Goal: Check status: Check status

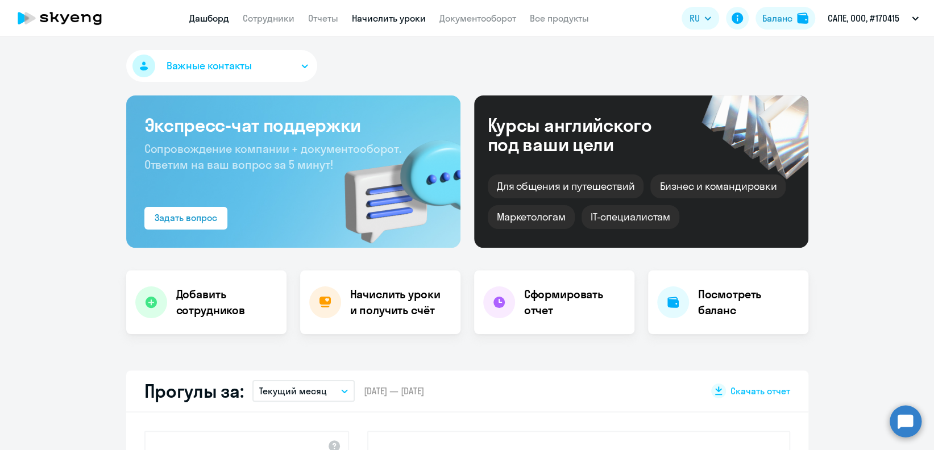
select select "30"
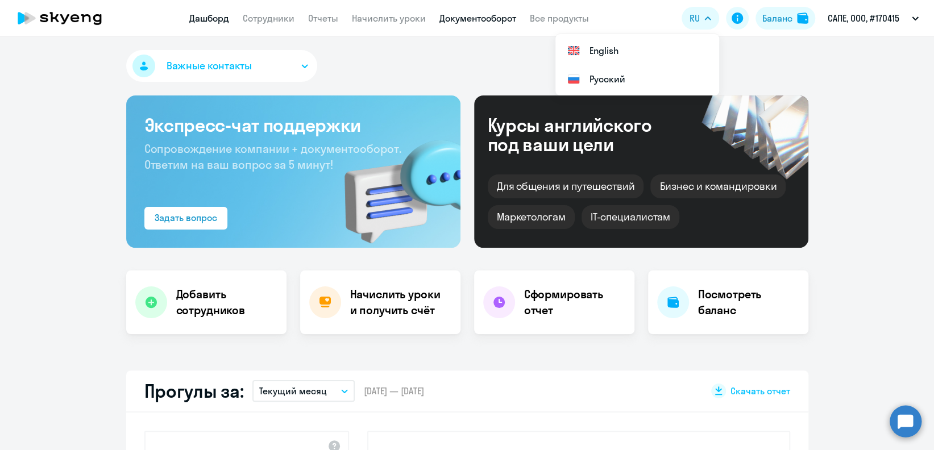
click at [502, 18] on link "Документооборот" at bounding box center [478, 18] width 77 height 11
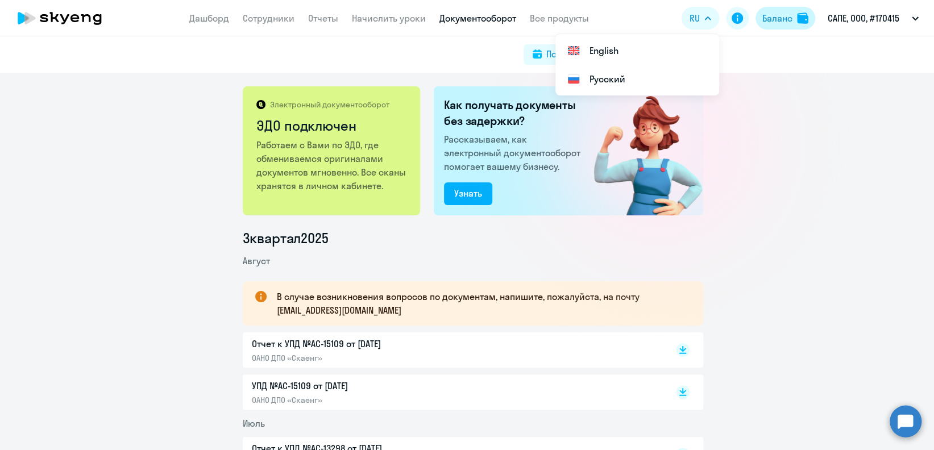
click at [761, 9] on button "Баланс" at bounding box center [786, 18] width 60 height 23
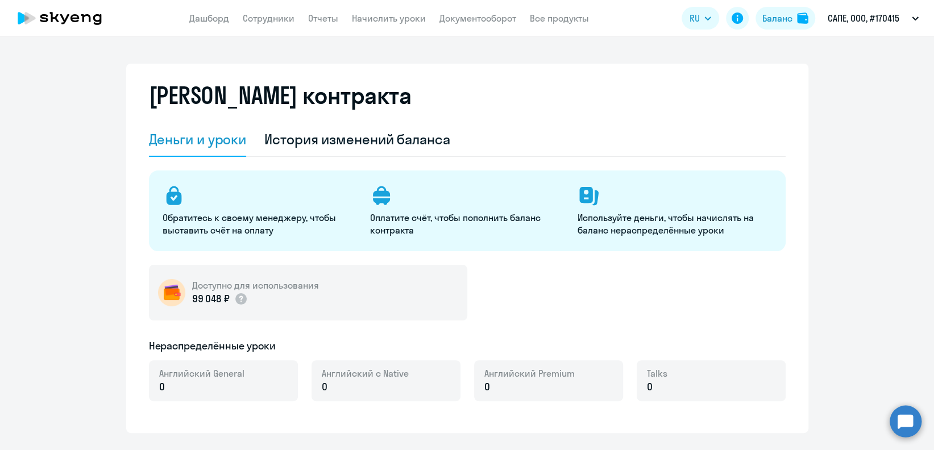
select select "english_adult_not_native_speaker"
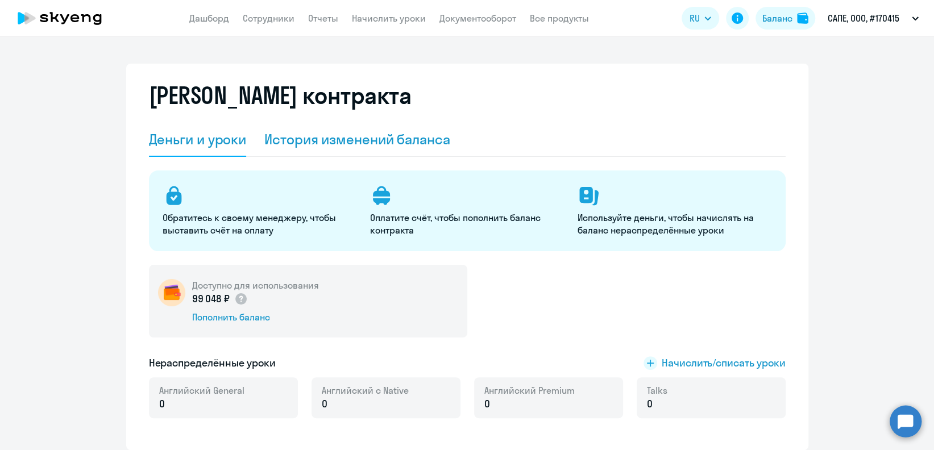
click at [395, 148] on div "История изменений баланса" at bounding box center [357, 140] width 186 height 34
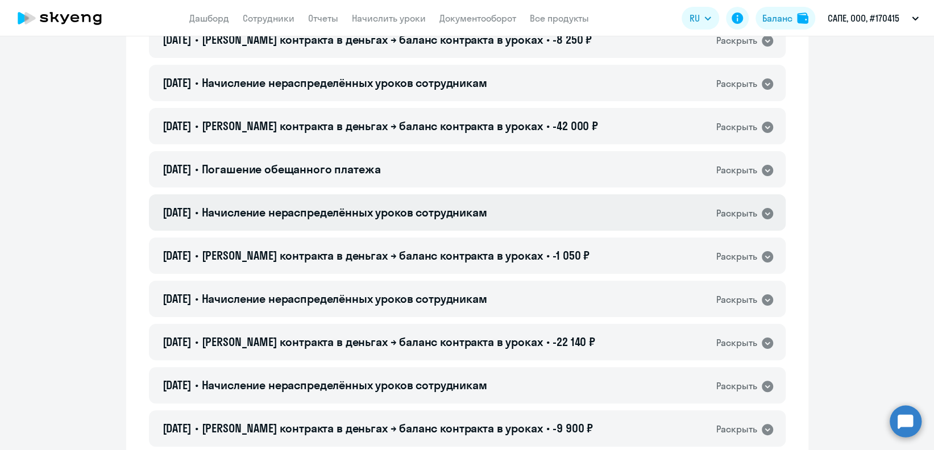
scroll to position [5481, 0]
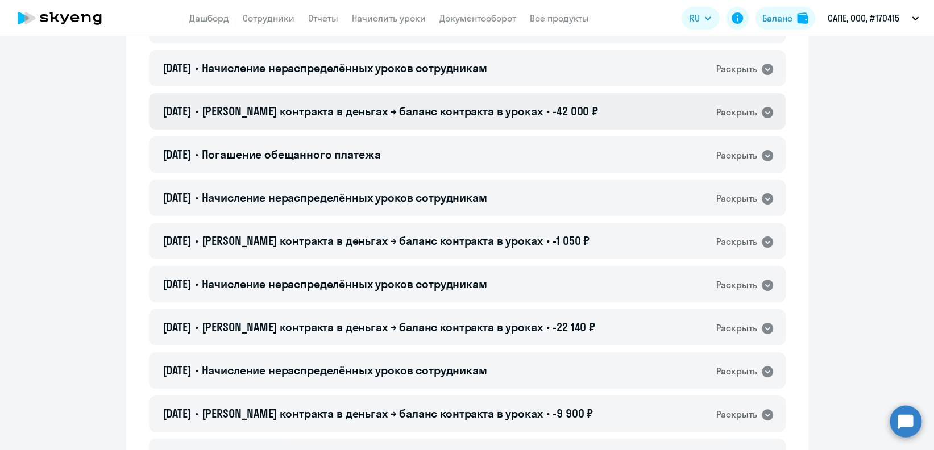
click at [762, 109] on icon at bounding box center [767, 112] width 11 height 11
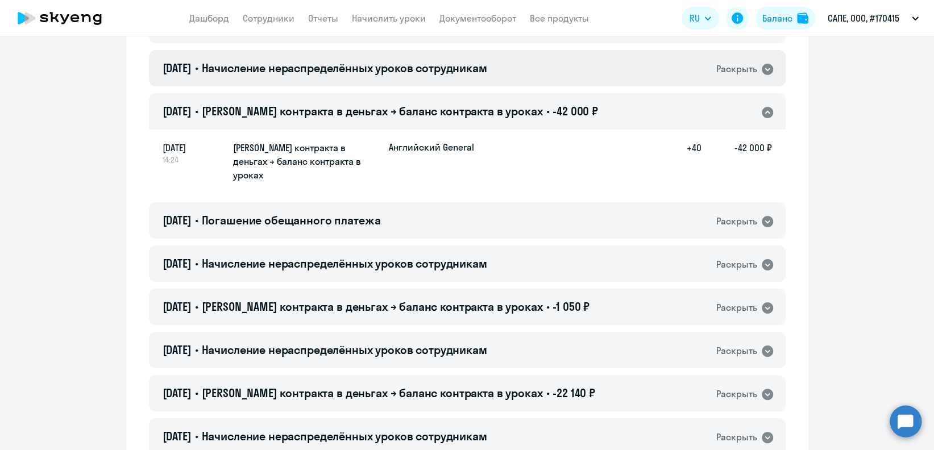
click at [722, 69] on div "Раскрыть" at bounding box center [737, 69] width 41 height 14
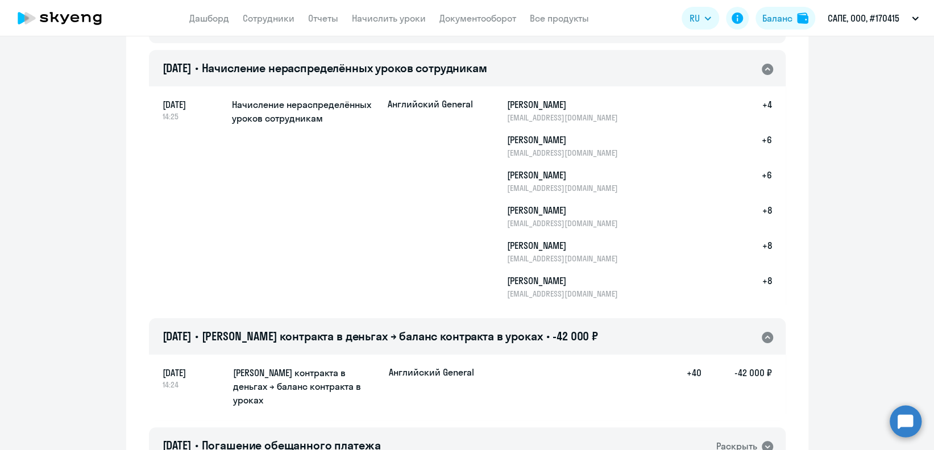
click at [722, 68] on div "Раскрыть" at bounding box center [737, 69] width 41 height 14
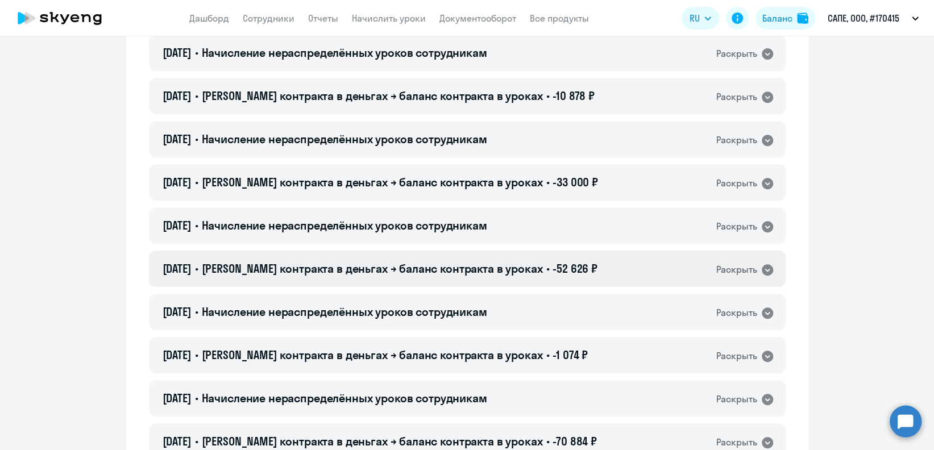
scroll to position [248, 0]
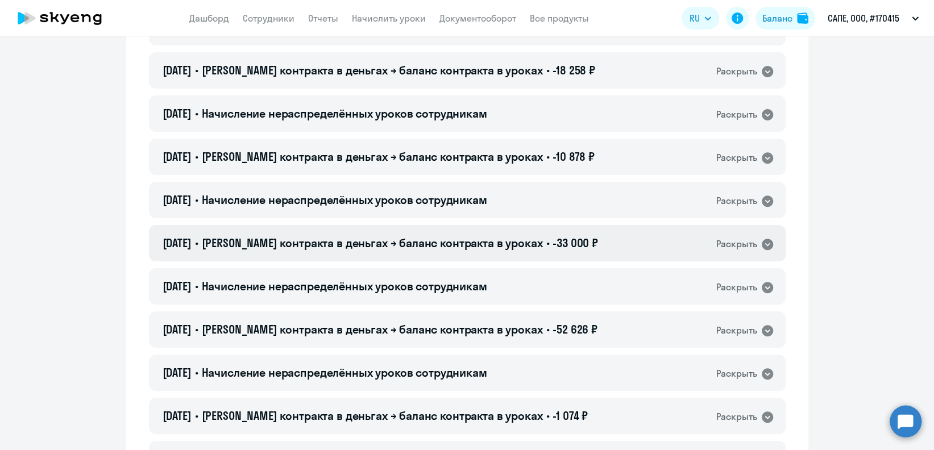
click at [627, 253] on div "[DATE] • Баланс контракта в деньгах → баланс контракта в уроках • -33 000 ₽ Рас…" at bounding box center [467, 243] width 637 height 36
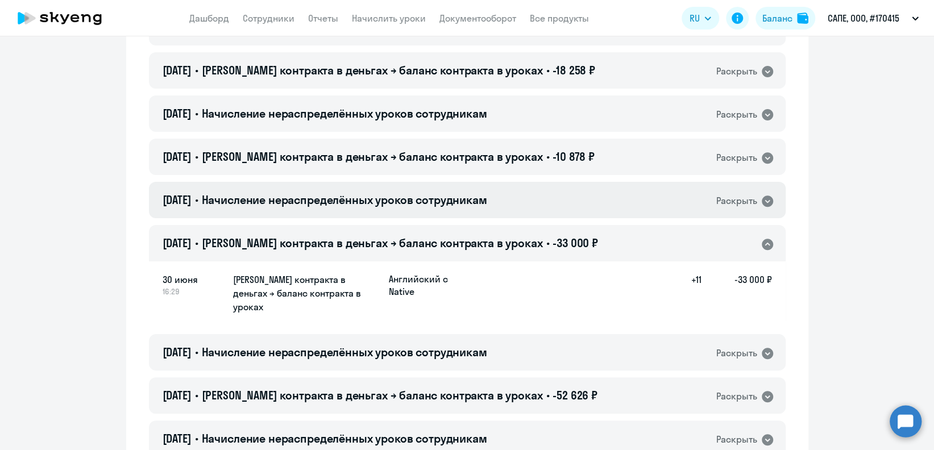
click at [622, 197] on div "[DATE] • Начисление нераспределённых уроков сотрудникам Раскрыть" at bounding box center [467, 200] width 637 height 36
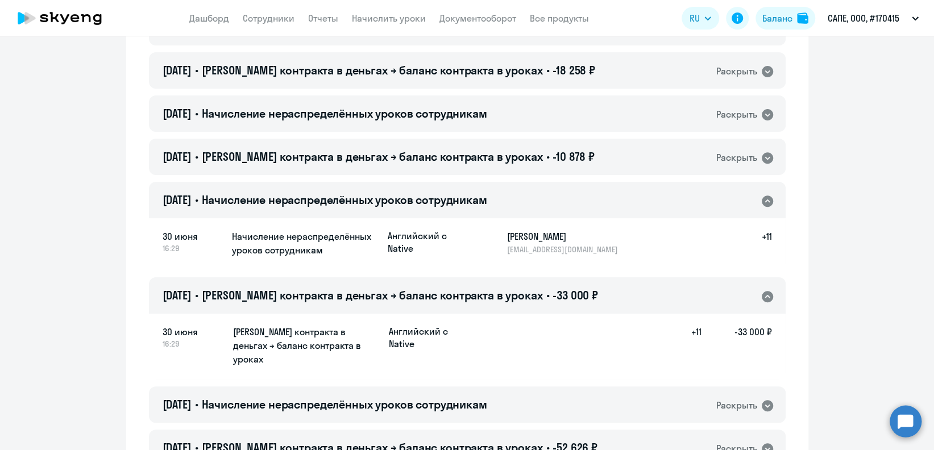
click at [622, 196] on div "[DATE] • Начисление нераспределённых уроков сотрудникам Раскрыть" at bounding box center [467, 200] width 637 height 36
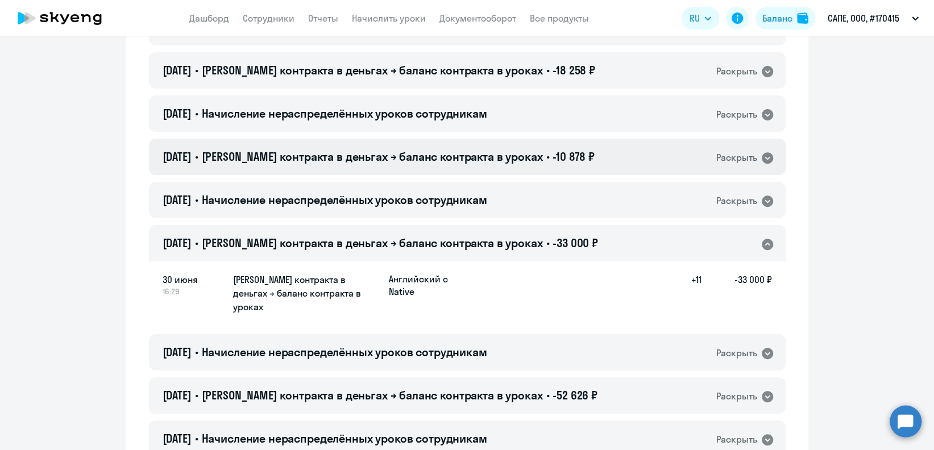
click at [607, 158] on div "[DATE] • Баланс контракта в деньгах → баланс контракта в уроках • -10 878 ₽ Рас…" at bounding box center [467, 157] width 637 height 36
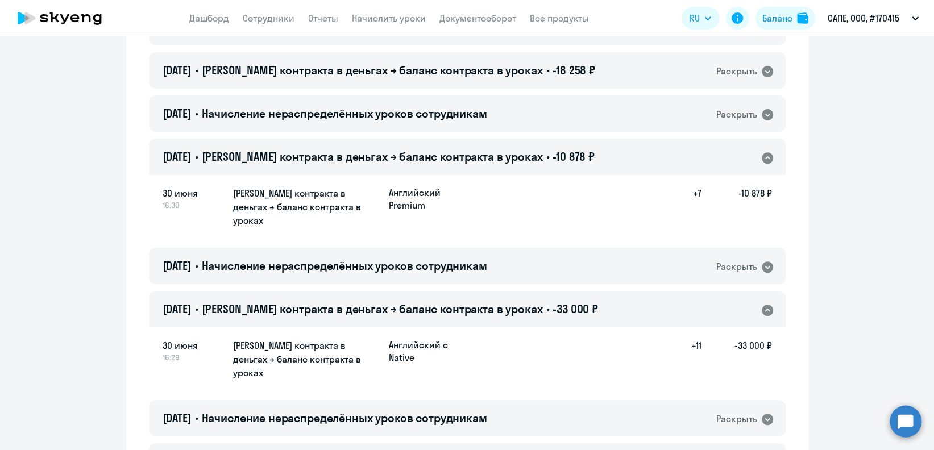
click at [607, 158] on div "[DATE] • Баланс контракта в деньгах → баланс контракта в уроках • -10 878 ₽ Рас…" at bounding box center [467, 157] width 637 height 36
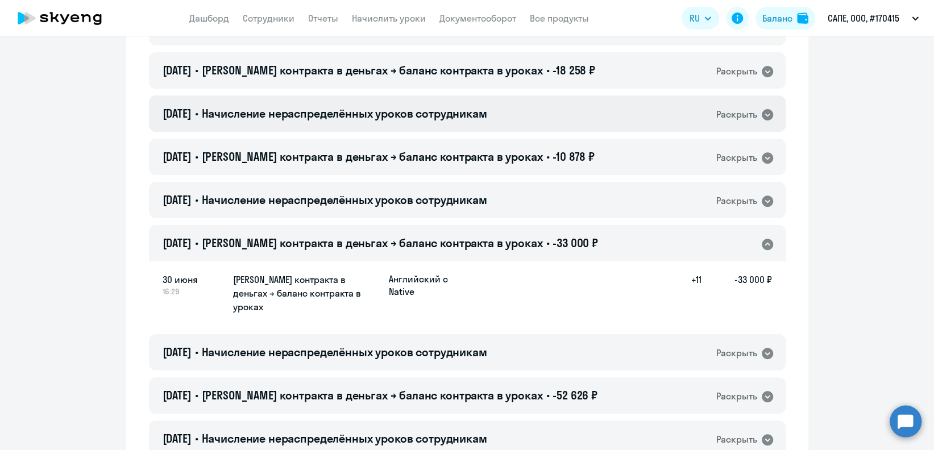
click at [610, 109] on div "[DATE] • Начисление нераспределённых уроков сотрудникам Раскрыть" at bounding box center [467, 114] width 637 height 36
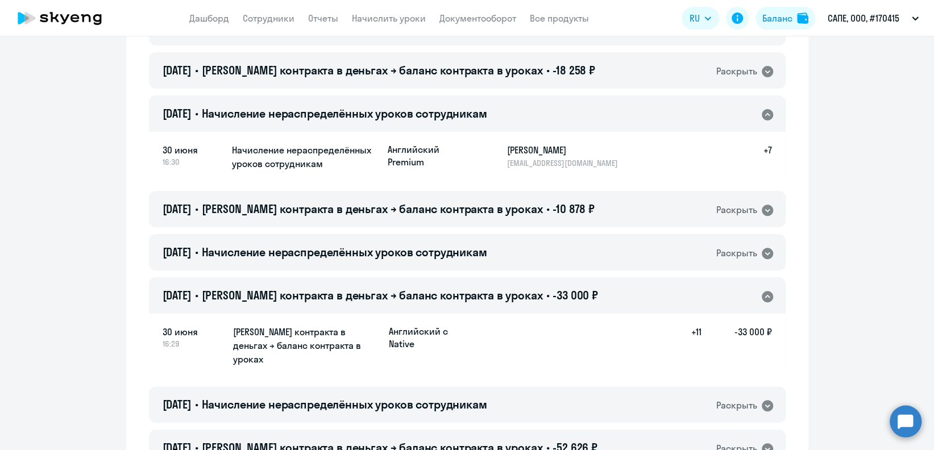
click at [610, 109] on div "[DATE] • Начисление нераспределённых уроков сотрудникам Раскрыть" at bounding box center [467, 114] width 637 height 36
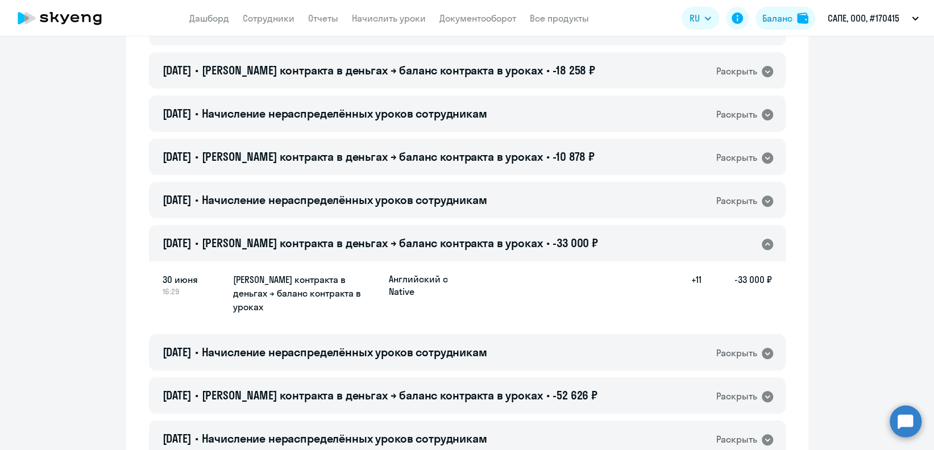
click at [592, 250] on div "[DATE] • Баланс контракта в деньгах → баланс контракта в уроках • -33 000 ₽ Рас…" at bounding box center [467, 243] width 637 height 36
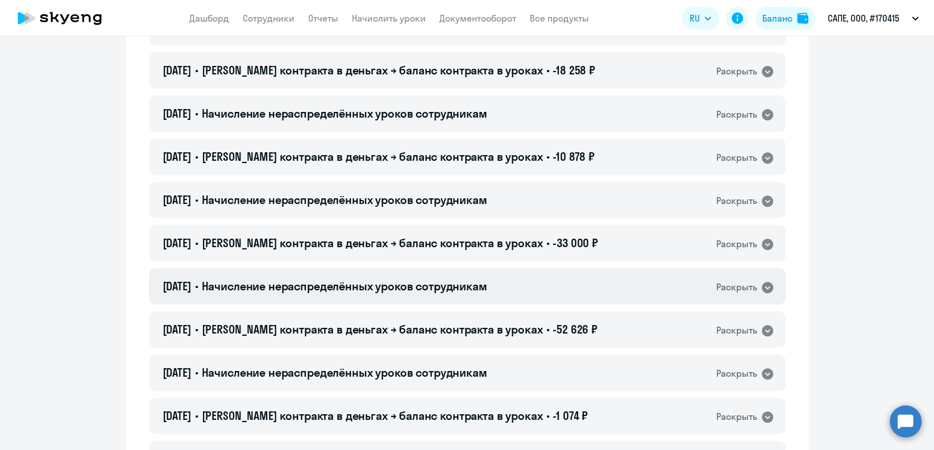
click at [614, 291] on div "[DATE] • Начисление нераспределённых уроков сотрудникам Раскрыть" at bounding box center [467, 286] width 637 height 36
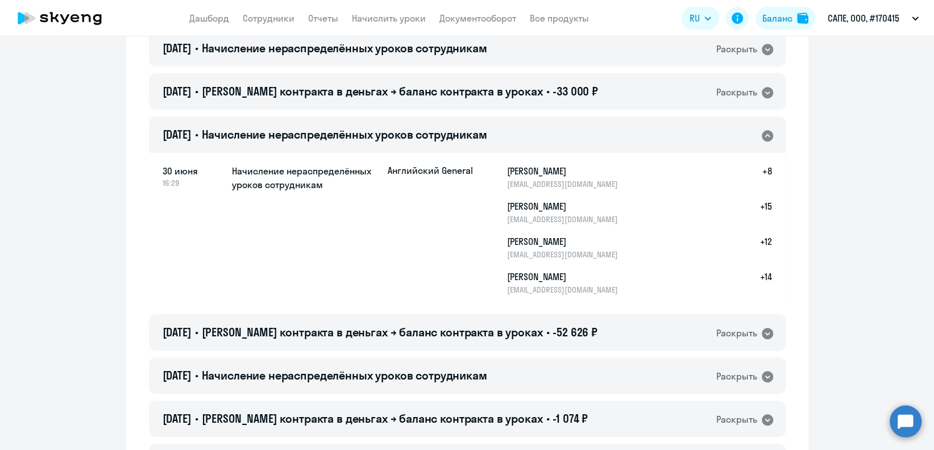
scroll to position [475, 0]
